Goal: Task Accomplishment & Management: Use online tool/utility

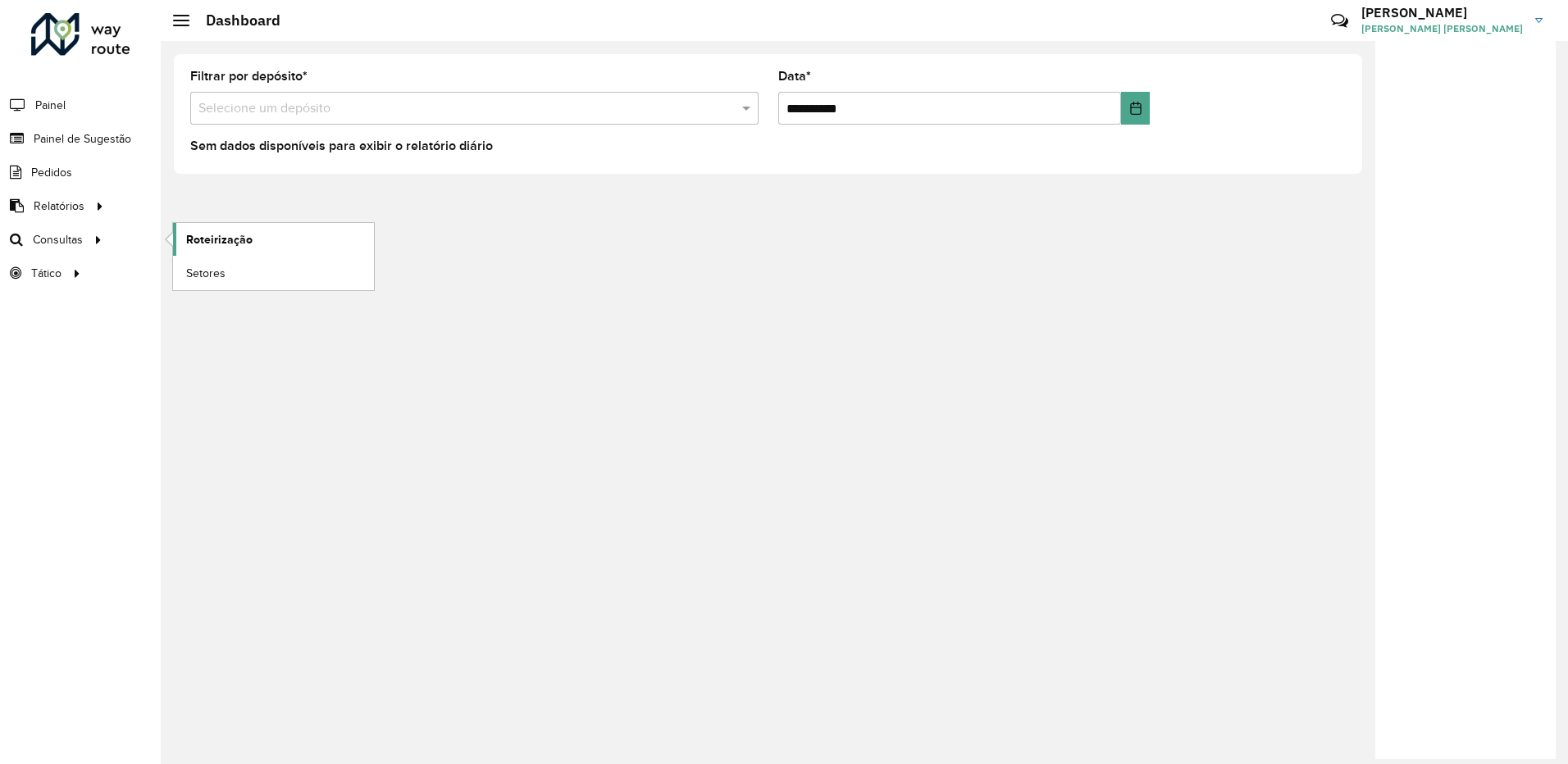
click at [208, 229] on link "Roteirização" at bounding box center [273, 239] width 201 height 33
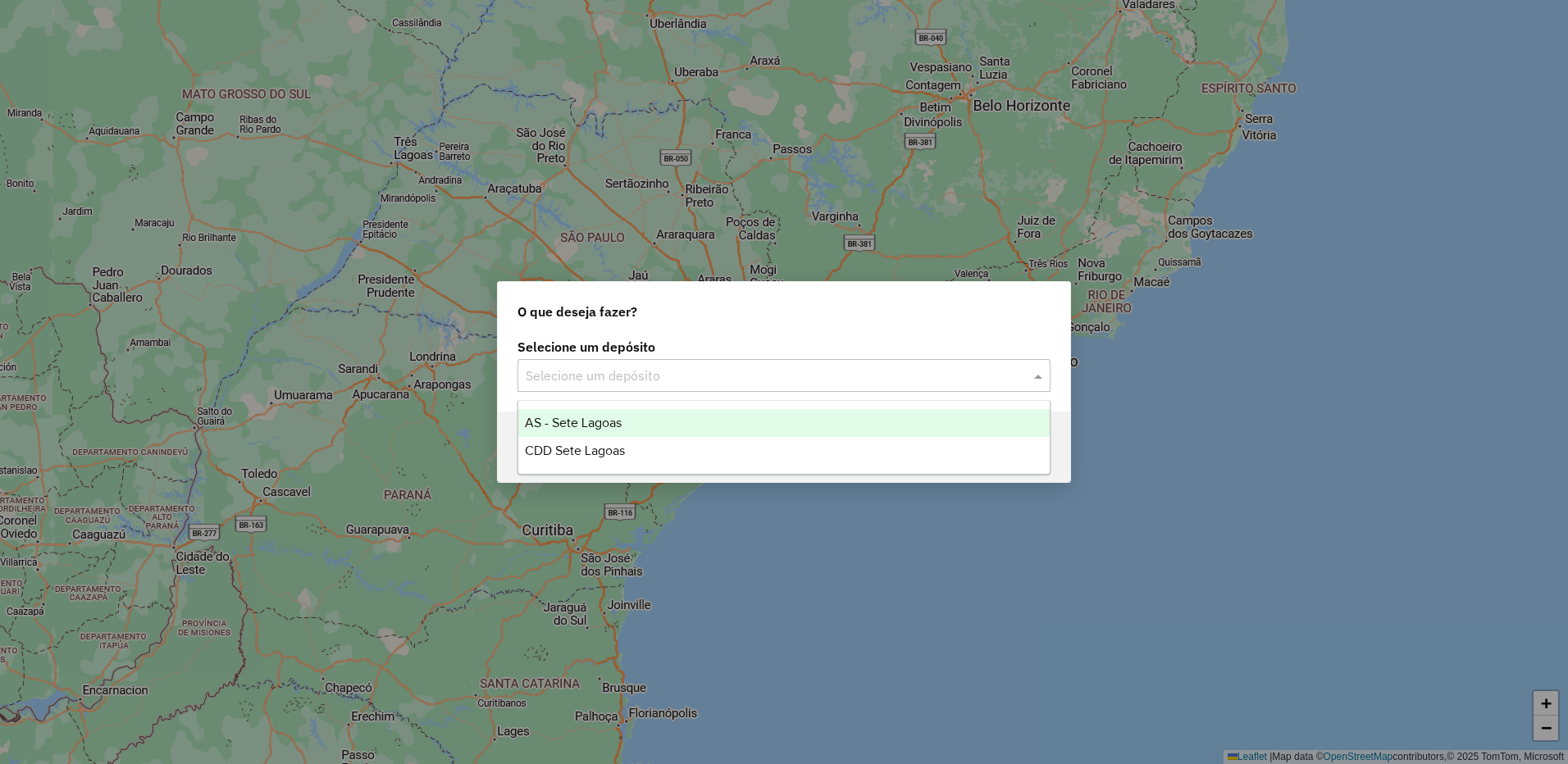
click at [635, 366] on input "text" at bounding box center [768, 376] width 484 height 20
click at [634, 449] on div "CDD Sete Lagoas" at bounding box center [784, 450] width 532 height 28
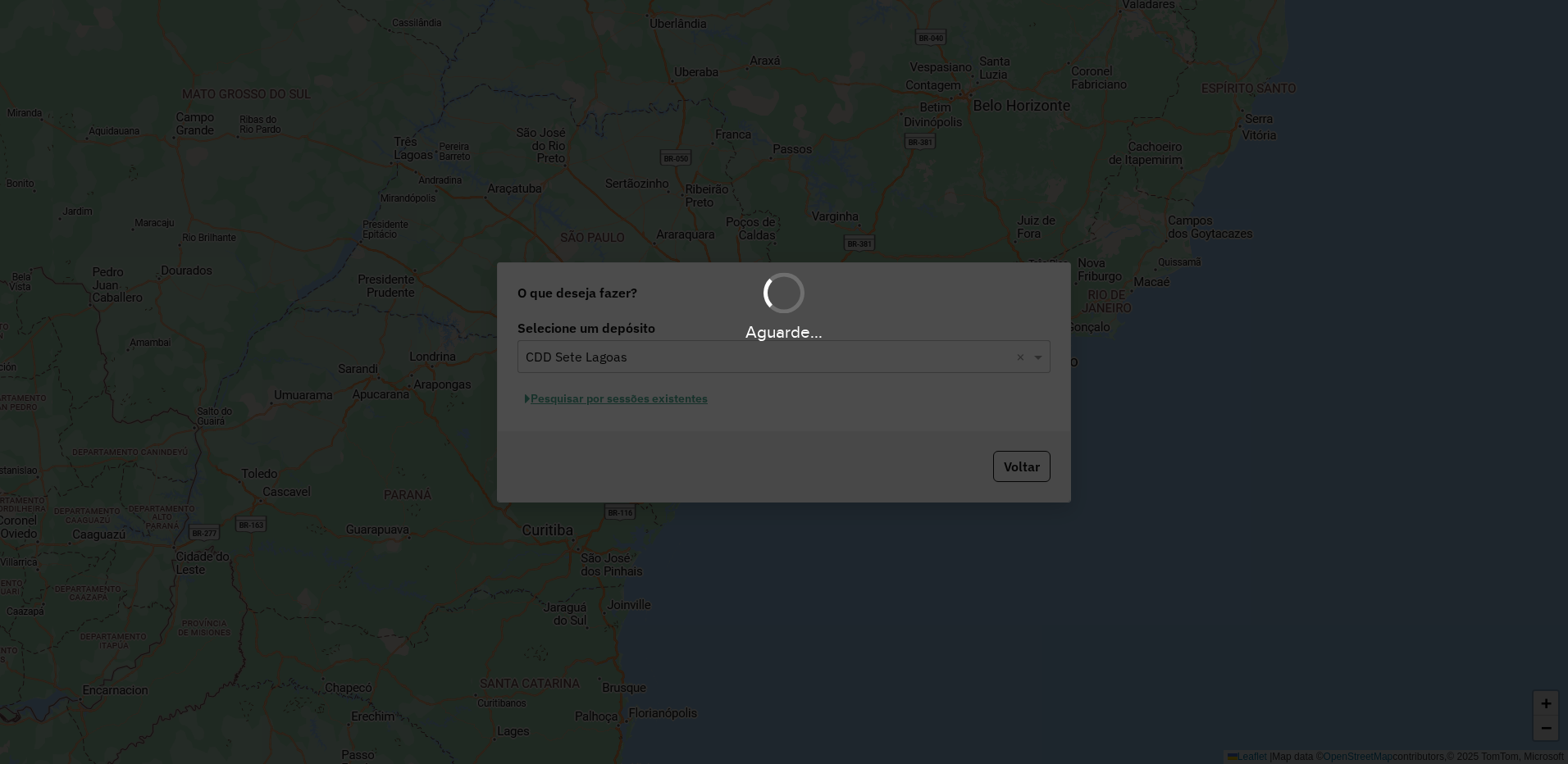
click at [628, 397] on div "Aguarde..." at bounding box center [784, 382] width 1568 height 764
click at [631, 400] on div "Aguarde..." at bounding box center [784, 382] width 1568 height 764
click at [652, 405] on div "Aguarde..." at bounding box center [784, 382] width 1568 height 764
drag, startPoint x: 782, startPoint y: 348, endPoint x: 816, endPoint y: 333, distance: 37.2
click at [788, 347] on div "Aguarde..." at bounding box center [784, 382] width 1568 height 764
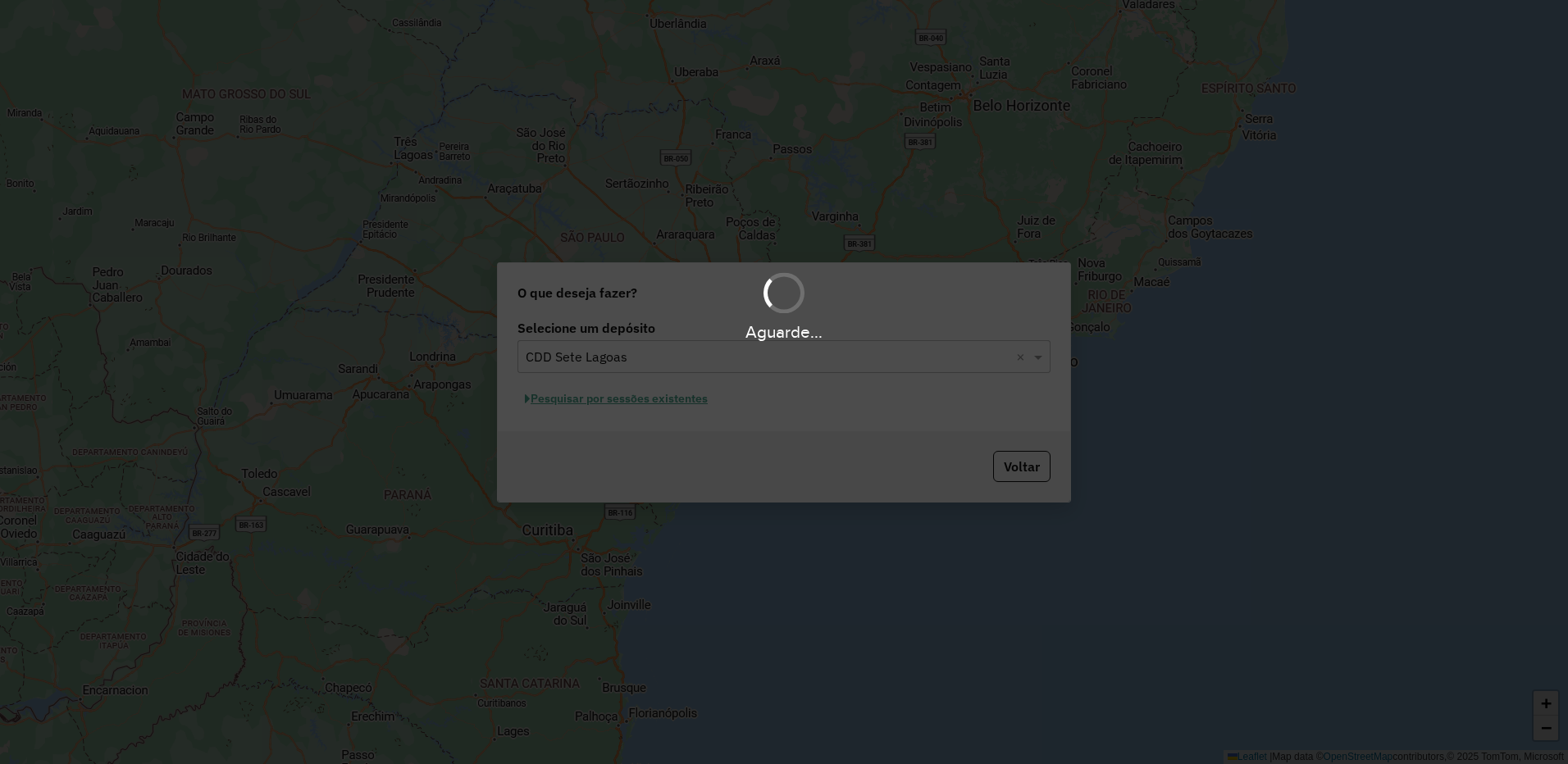
click at [817, 333] on div "Aguarde..." at bounding box center [784, 331] width 1568 height 25
click at [820, 331] on div "Aguarde..." at bounding box center [784, 331] width 1568 height 25
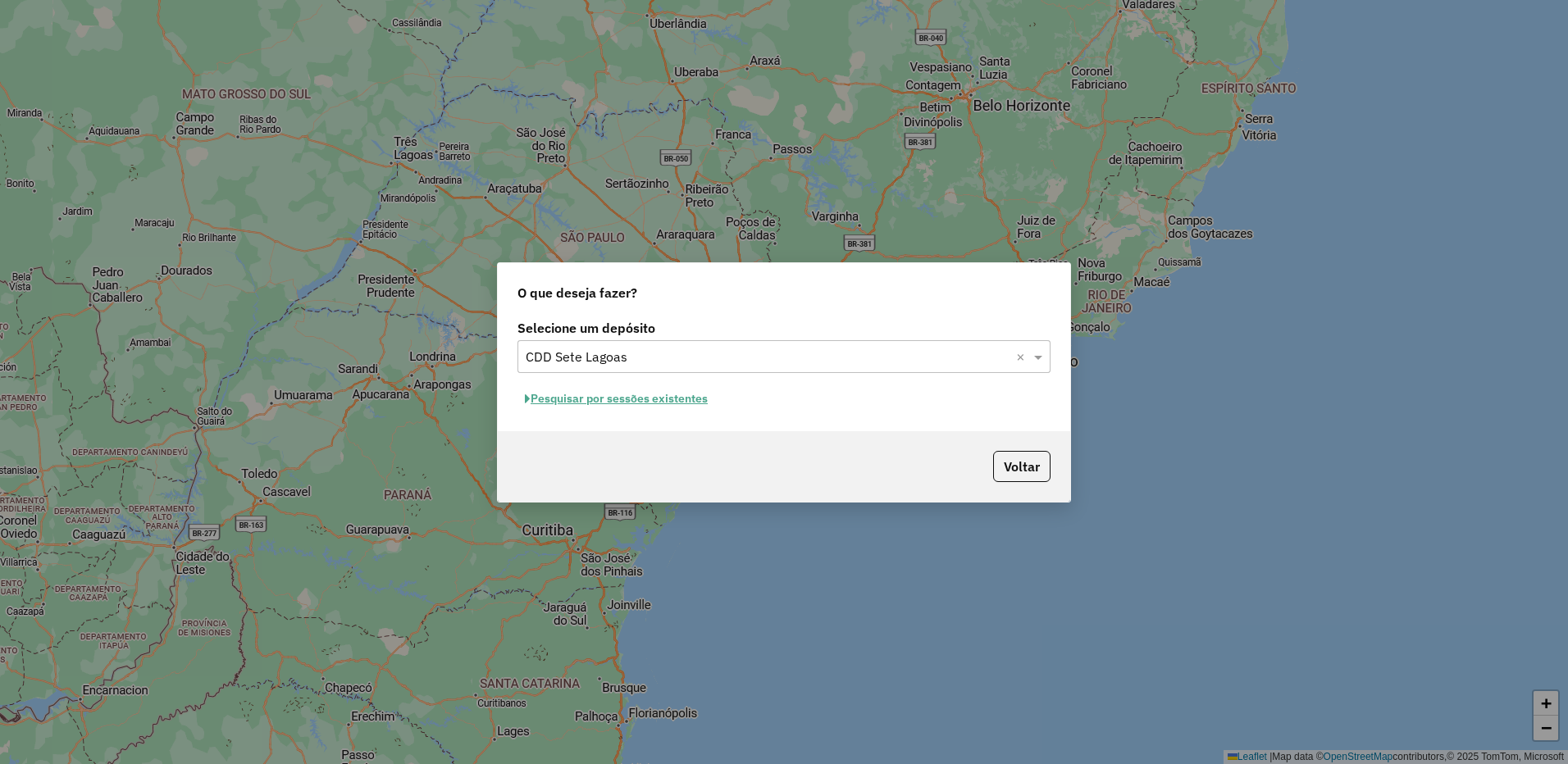
drag, startPoint x: 820, startPoint y: 331, endPoint x: 734, endPoint y: 312, distance: 88.1
click at [768, 299] on div "O que deseja fazer?" at bounding box center [784, 289] width 572 height 53
click at [676, 390] on button "Pesquisar por sessões existentes" at bounding box center [616, 399] width 198 height 25
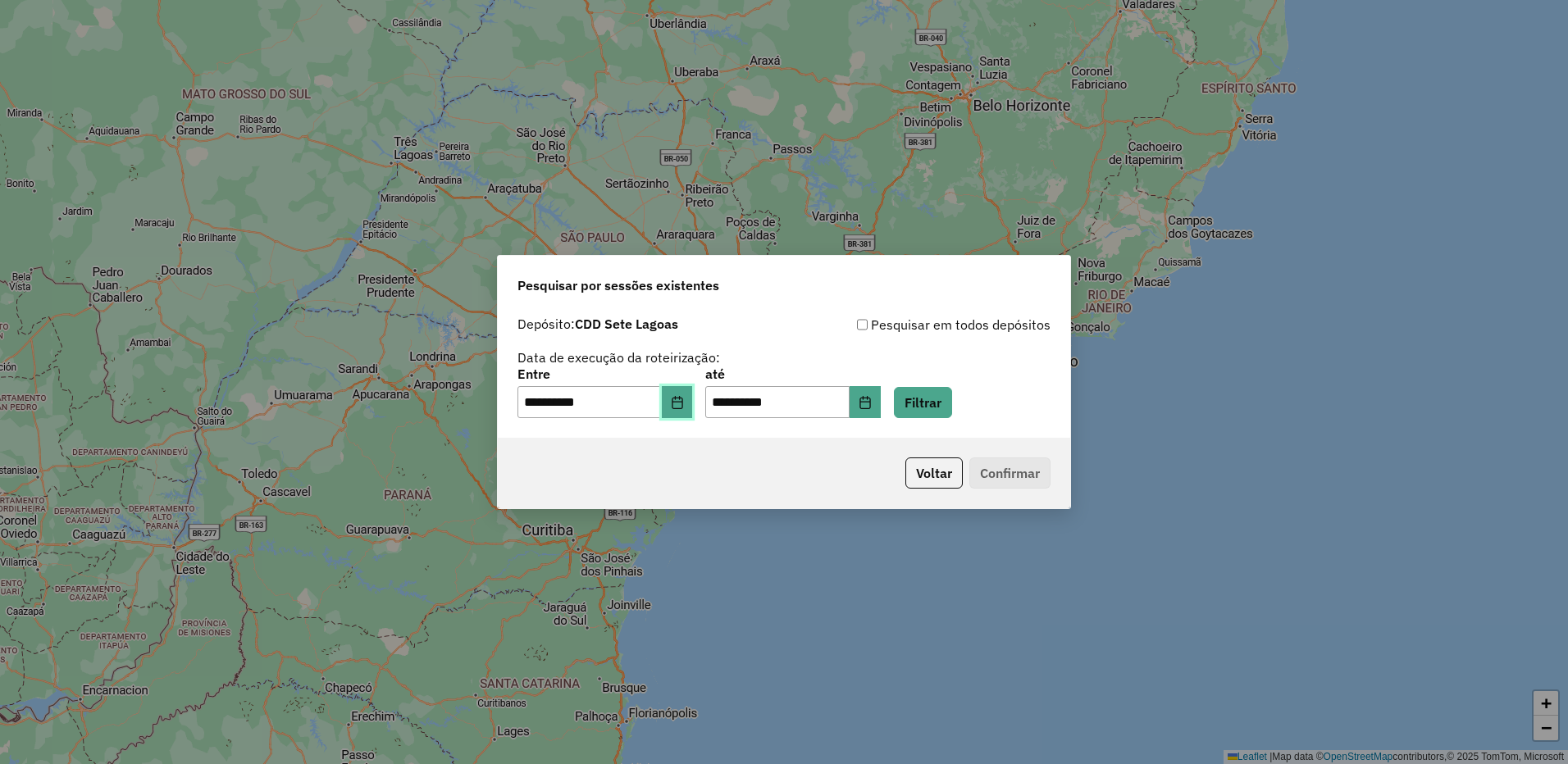
click at [683, 404] on icon "Choose Date" at bounding box center [678, 403] width 13 height 13
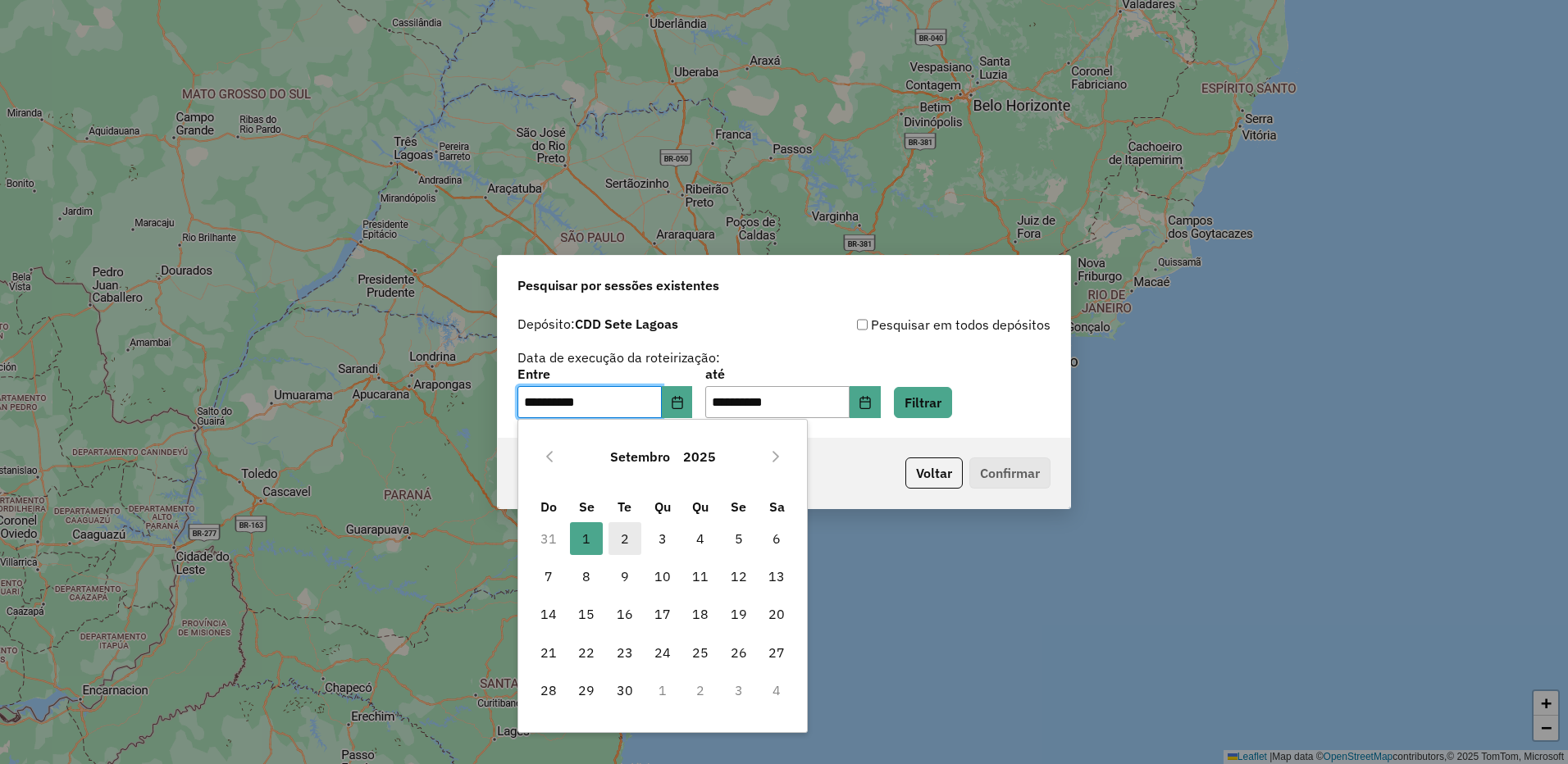
click at [630, 538] on span "2" at bounding box center [624, 538] width 33 height 33
type input "**********"
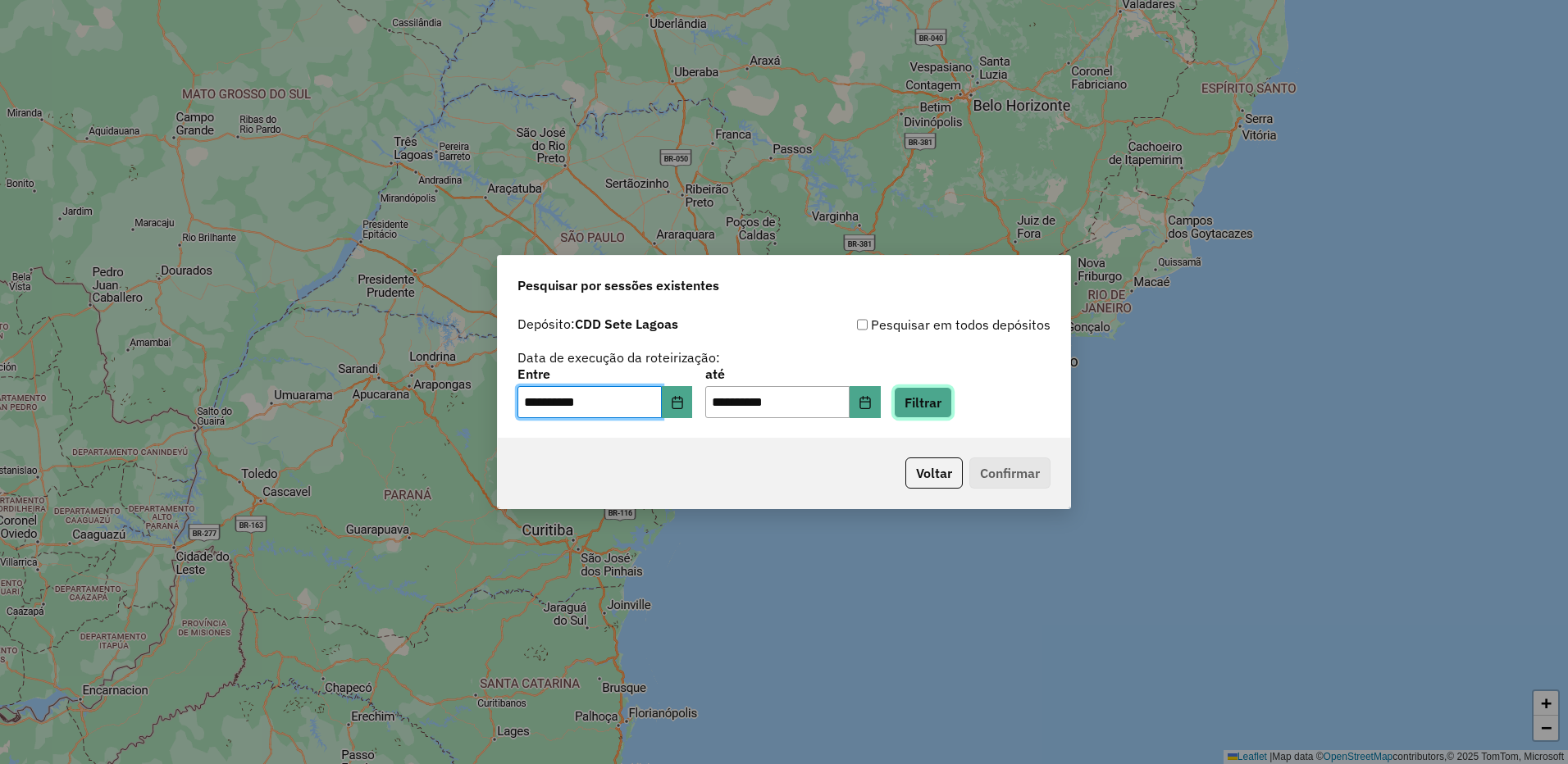
click at [952, 410] on button "Filtrar" at bounding box center [923, 402] width 58 height 31
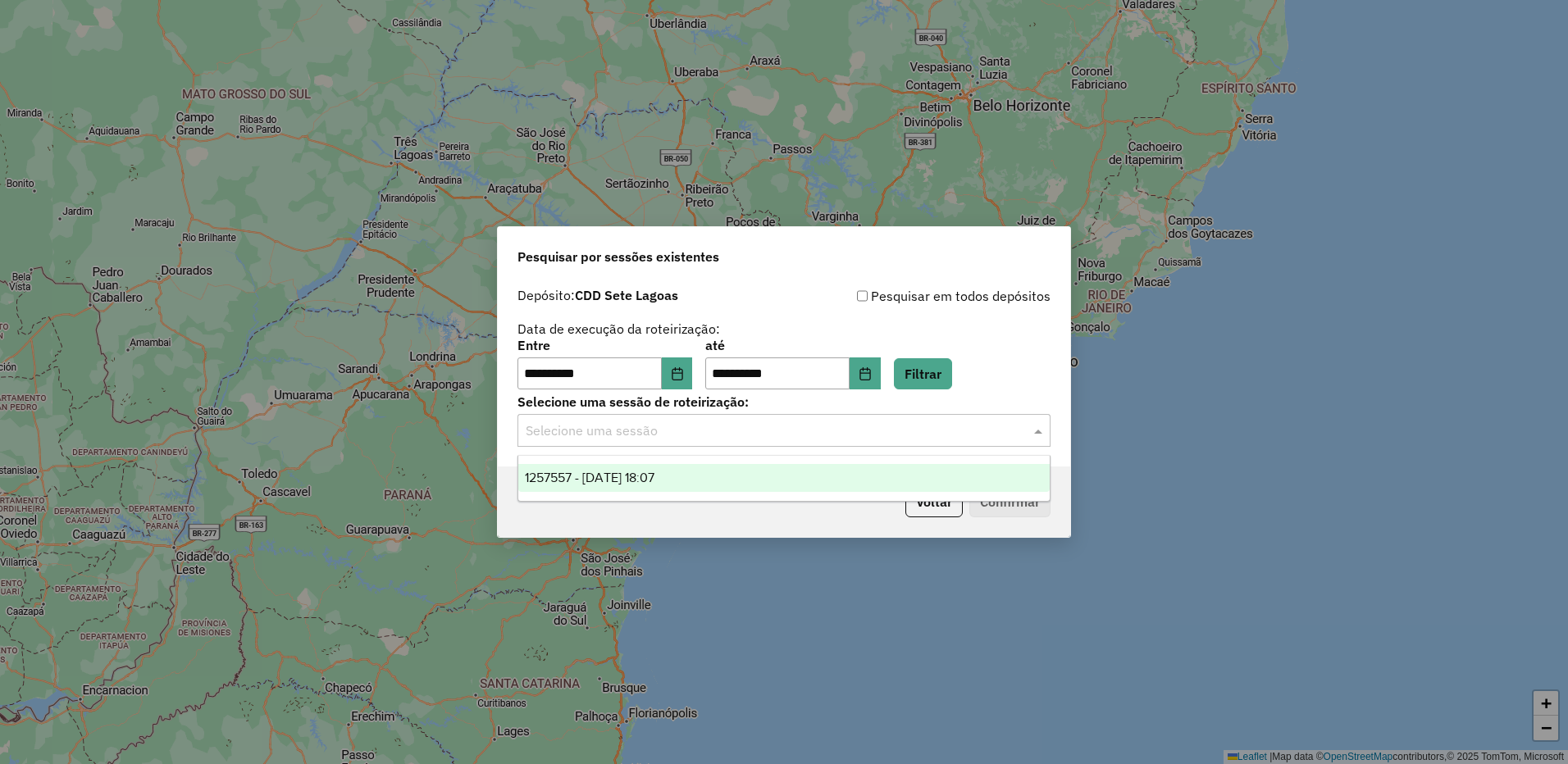
click at [777, 436] on input "text" at bounding box center [768, 431] width 484 height 20
click at [728, 470] on div "1257557 - [DATE] 18:07" at bounding box center [784, 477] width 532 height 28
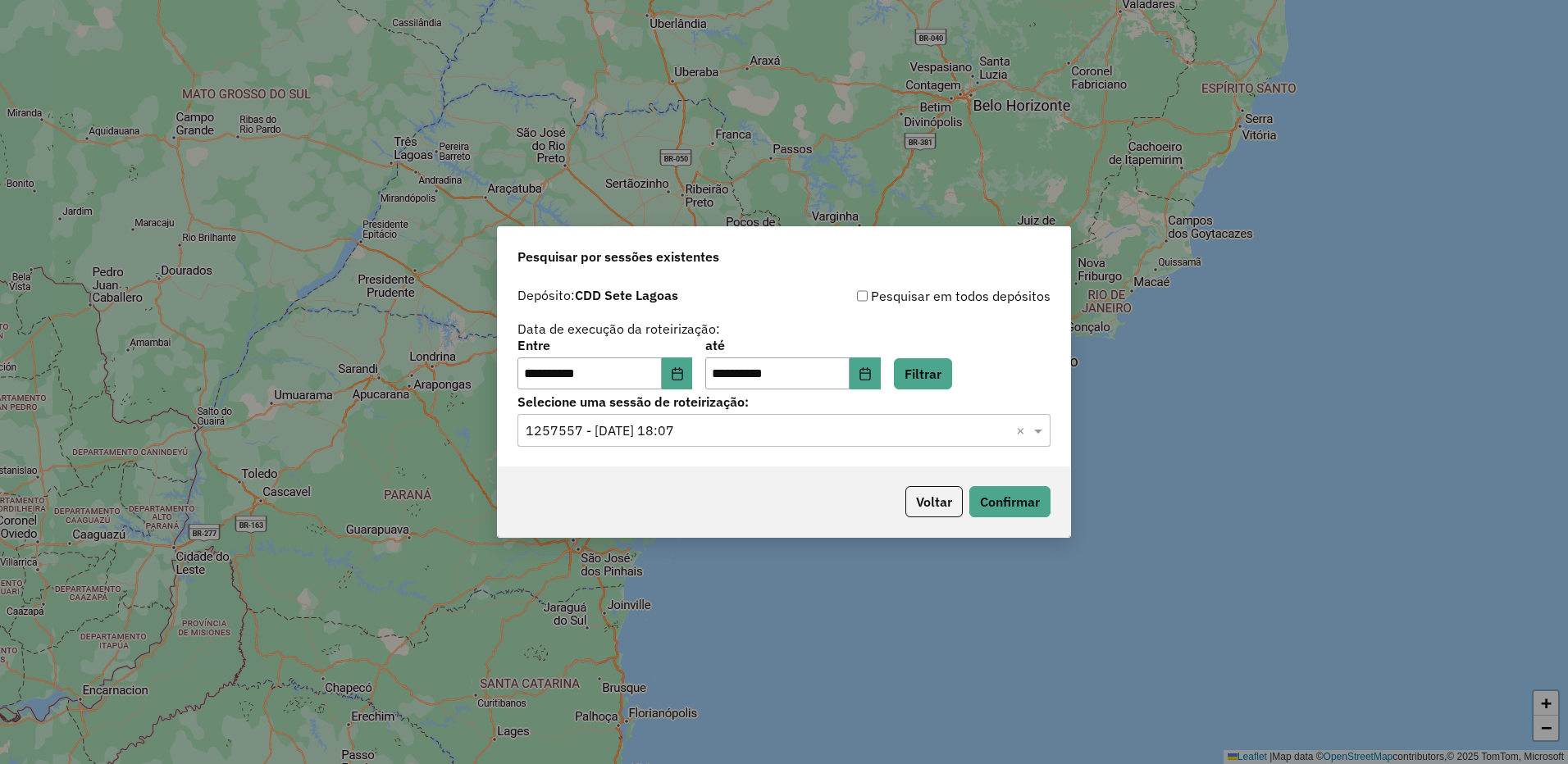
click at [1066, 493] on div "Voltar Confirmar" at bounding box center [784, 501] width 572 height 71
click at [1011, 495] on button "Confirmar" at bounding box center [1009, 501] width 81 height 31
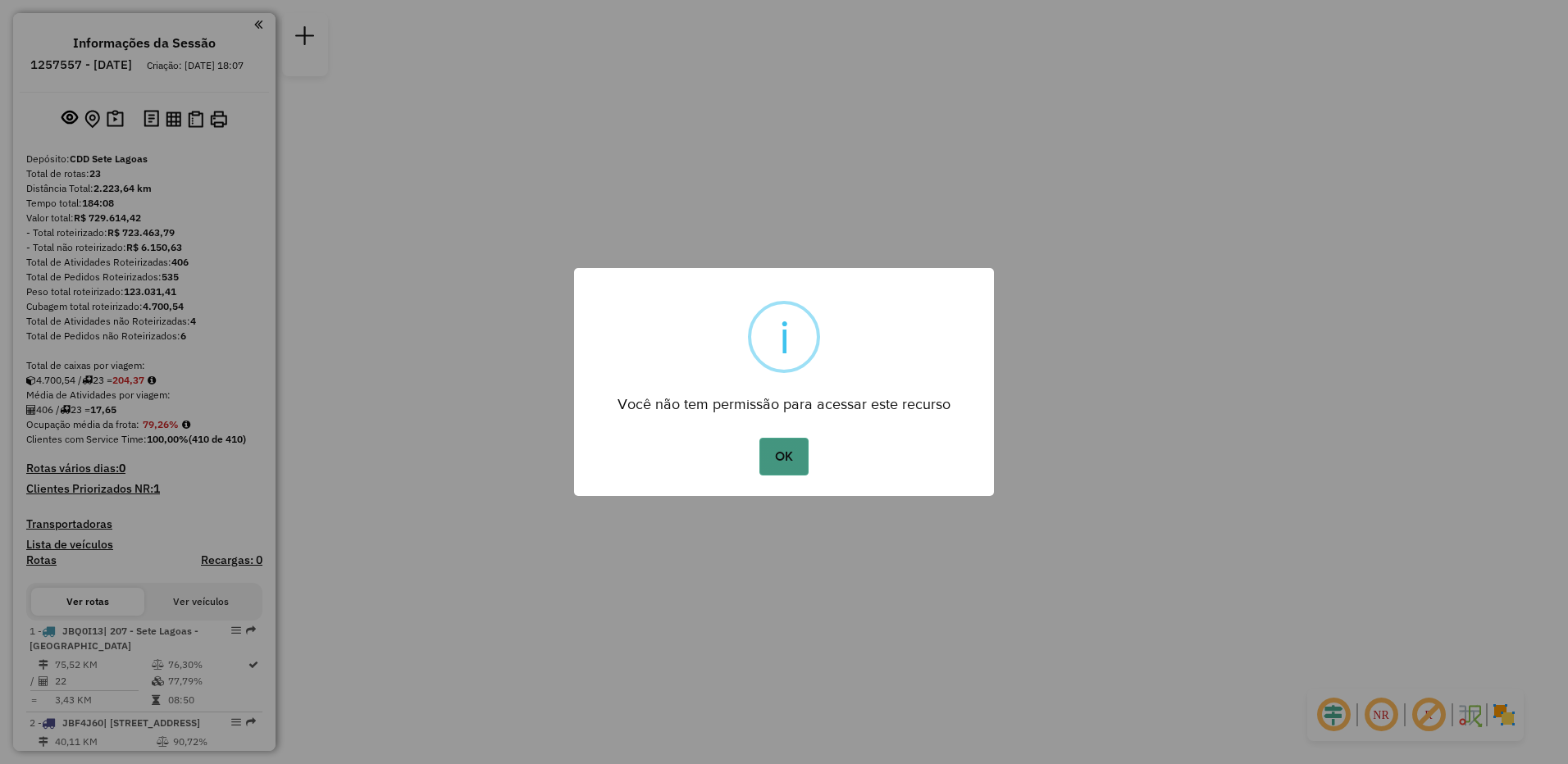
click at [776, 460] on button "OK" at bounding box center [784, 456] width 48 height 38
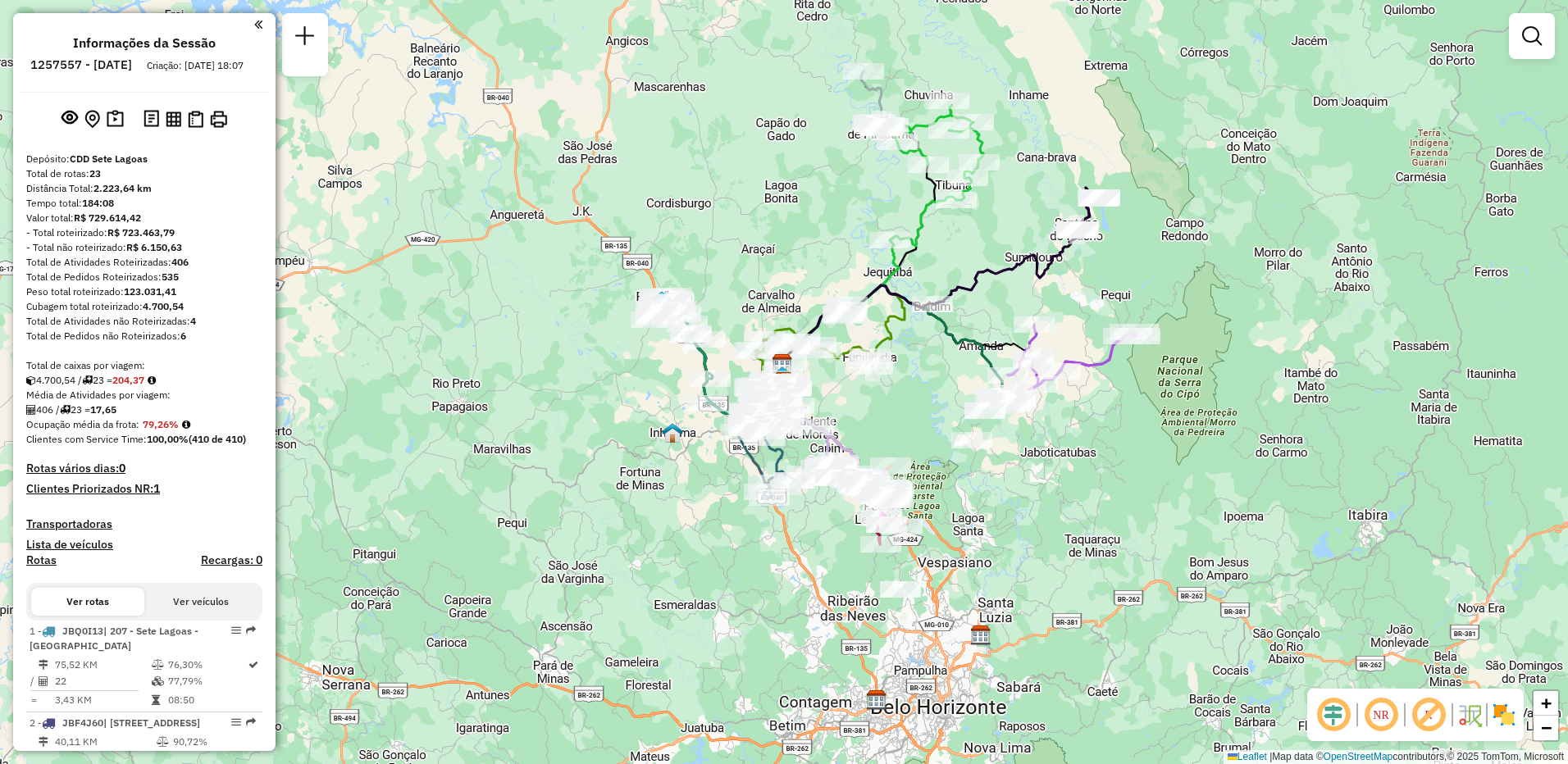
click at [201, 329] on div "Total de Atividades não Roteirizadas: 4" at bounding box center [144, 321] width 236 height 15
click at [198, 329] on div "Total de Atividades não Roteirizadas: 4" at bounding box center [144, 321] width 236 height 15
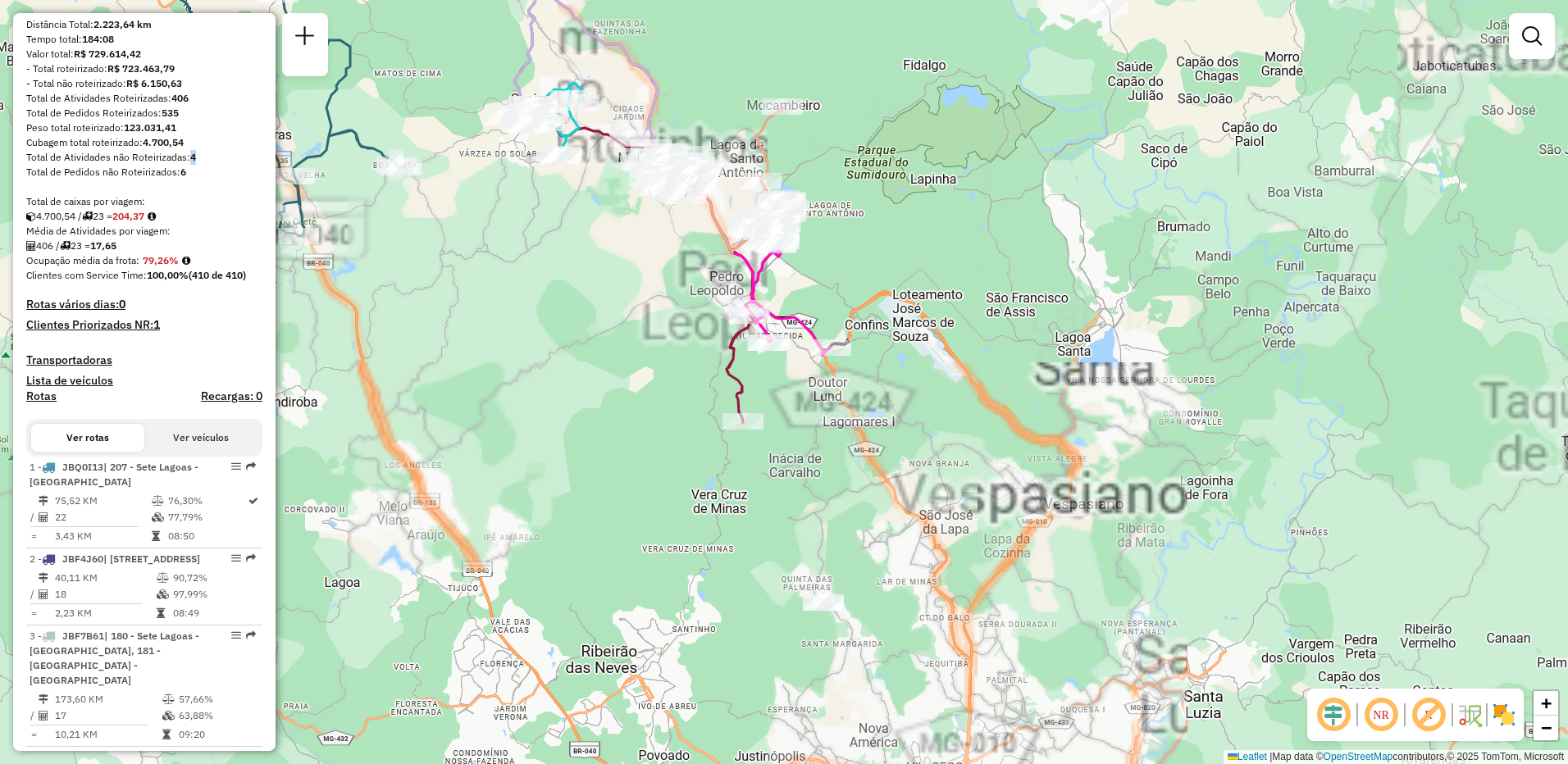
drag, startPoint x: 903, startPoint y: 610, endPoint x: 875, endPoint y: 520, distance: 94.3
click at [870, 492] on div "Janela de atendimento Grade de atendimento Capacidade Transportadoras Veículos …" at bounding box center [784, 382] width 1568 height 764
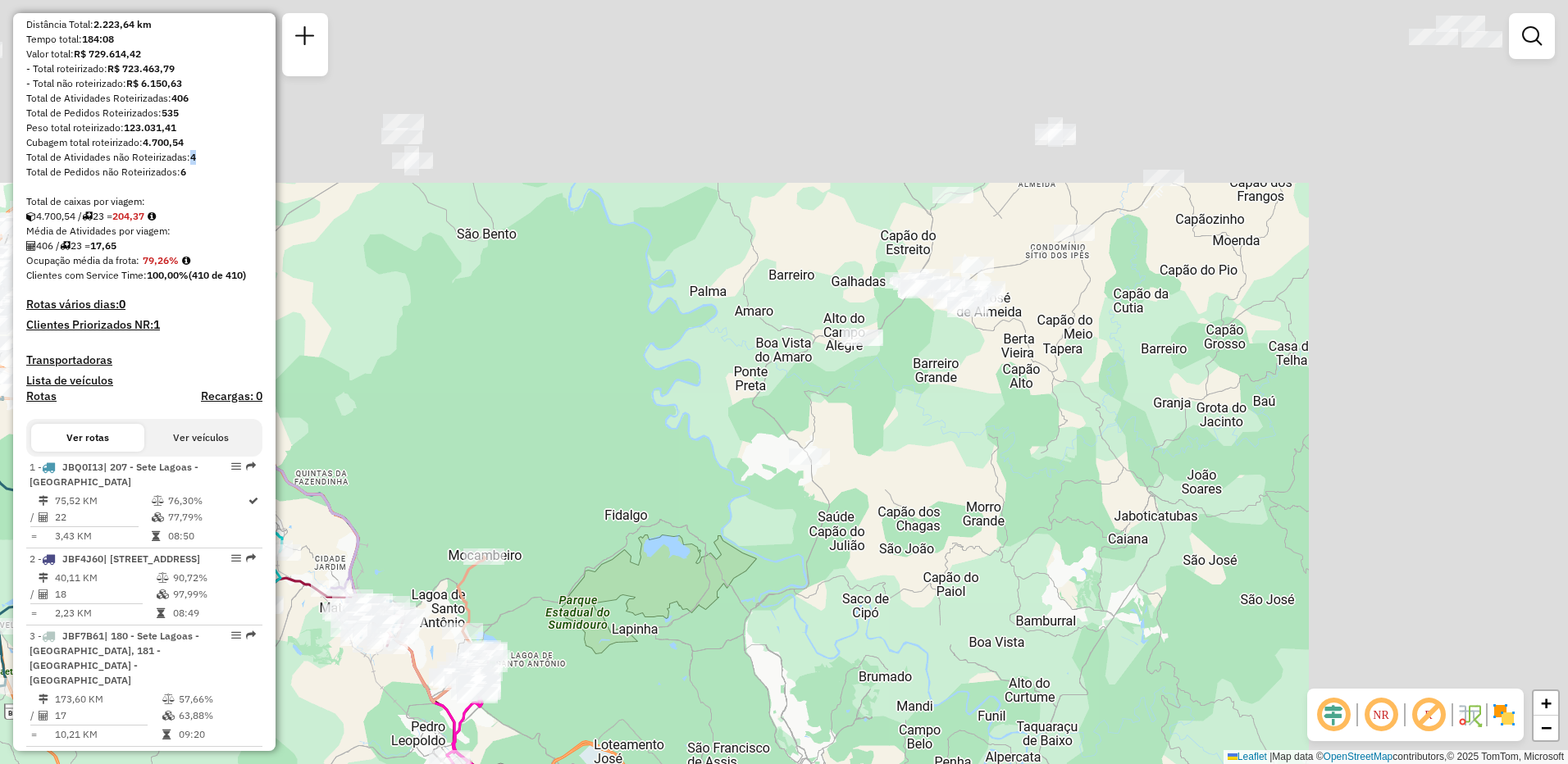
drag, startPoint x: 1058, startPoint y: 327, endPoint x: 834, endPoint y: 587, distance: 343.2
click at [764, 763] on html "Aguarde... Pop-up bloqueado! Seu navegador bloqueou automáticamente a abertura …" at bounding box center [784, 382] width 1568 height 764
